Goal: Check status: Check status

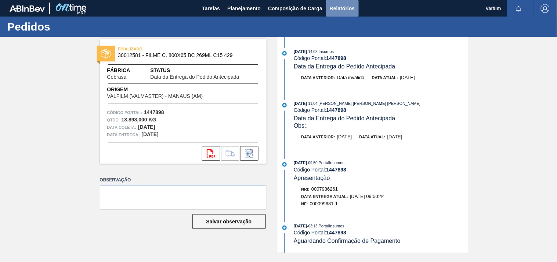
click at [343, 0] on button "Relatórios" at bounding box center [342, 8] width 32 height 17
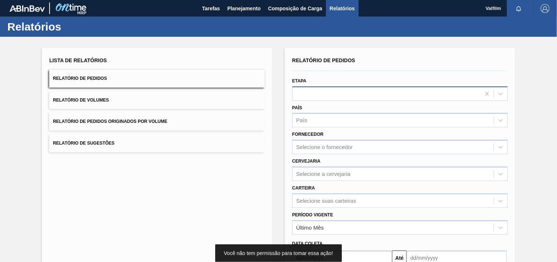
click at [318, 95] on div at bounding box center [387, 93] width 188 height 11
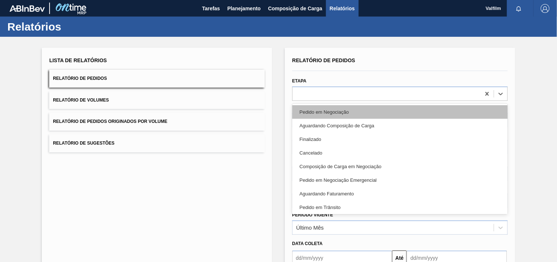
click at [335, 109] on div "Pedido em Negociação" at bounding box center [400, 112] width 216 height 14
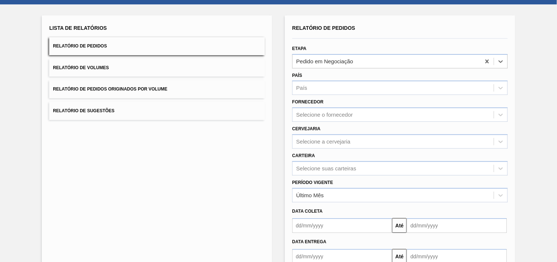
scroll to position [76, 0]
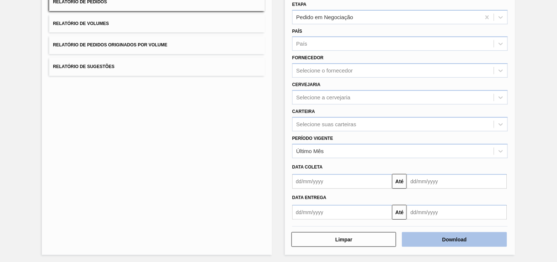
click at [449, 239] on button "Download" at bounding box center [454, 239] width 105 height 15
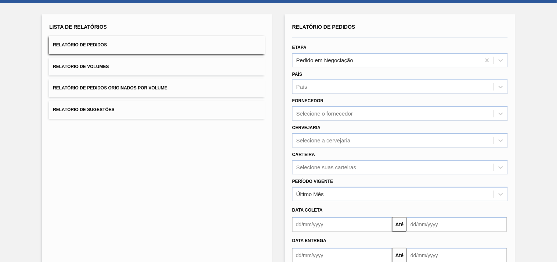
scroll to position [0, 0]
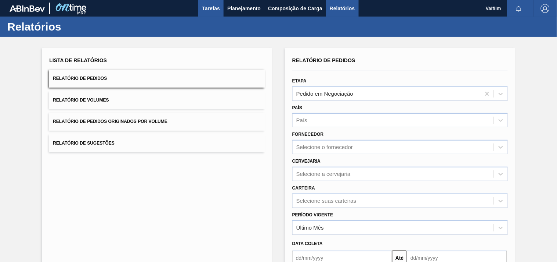
click at [213, 10] on span "Tarefas" at bounding box center [211, 8] width 18 height 9
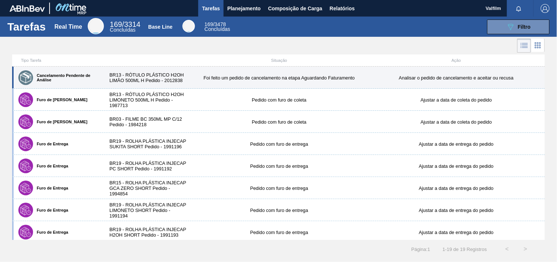
click at [159, 76] on div "BR13 - RÓTULO PLÁSTICO H2OH LIMÃO 500ML H Pedido - 2012838" at bounding box center [146, 77] width 89 height 11
